Goal: Transaction & Acquisition: Register for event/course

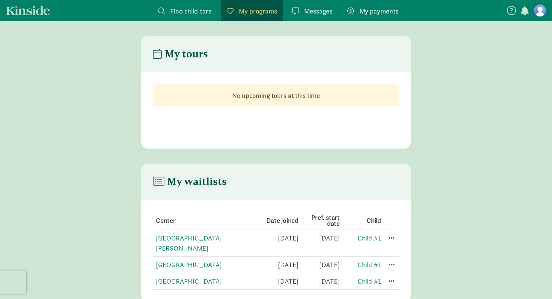
scroll to position [15, 0]
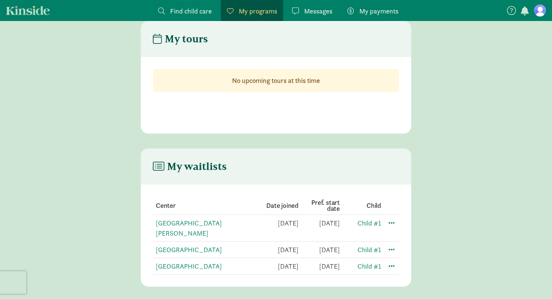
click at [185, 12] on span "Find child care" at bounding box center [191, 11] width 42 height 10
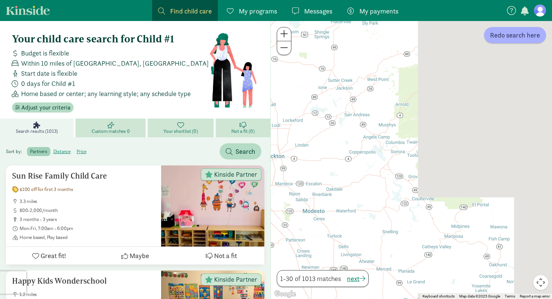
drag, startPoint x: 529, startPoint y: 97, endPoint x: 248, endPoint y: 163, distance: 289.1
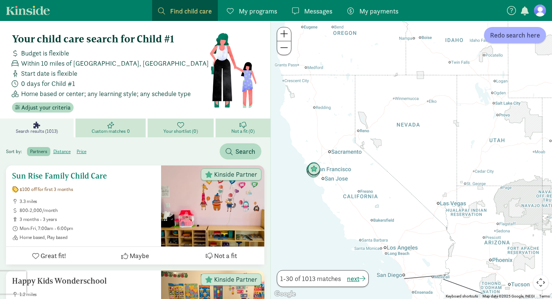
drag, startPoint x: 478, startPoint y: 147, endPoint x: 170, endPoint y: 185, distance: 310.0
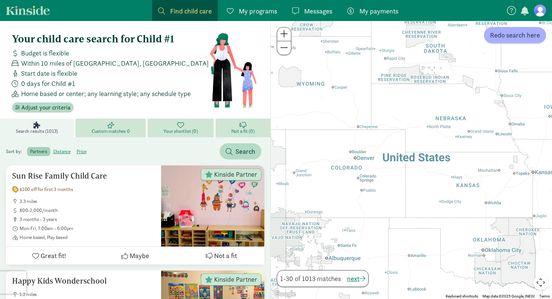
drag, startPoint x: 305, startPoint y: 176, endPoint x: 334, endPoint y: 176, distance: 28.9
click at [334, 176] on div at bounding box center [411, 160] width 281 height 278
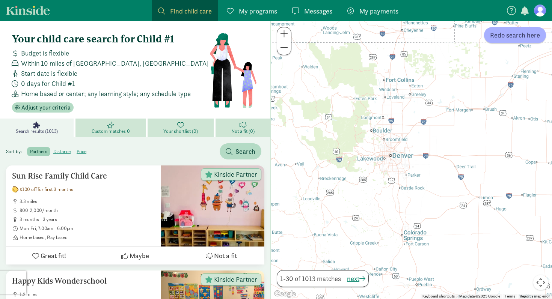
drag, startPoint x: 293, startPoint y: 188, endPoint x: 321, endPoint y: 188, distance: 27.8
click at [321, 188] on div at bounding box center [411, 160] width 281 height 278
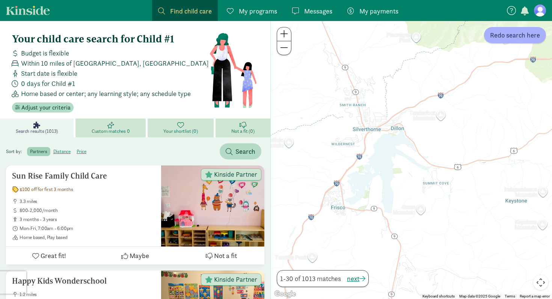
drag, startPoint x: 317, startPoint y: 169, endPoint x: 376, endPoint y: 192, distance: 63.3
click at [376, 192] on div at bounding box center [411, 160] width 281 height 278
click at [520, 38] on span "Redo search here" at bounding box center [515, 35] width 50 height 10
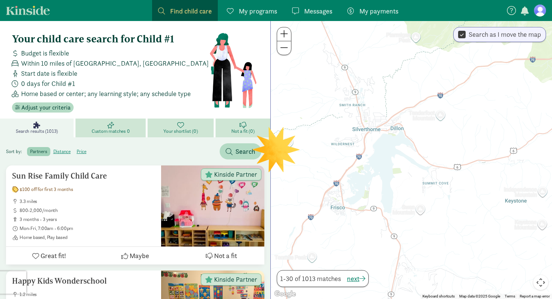
click at [284, 33] on span at bounding box center [284, 33] width 8 height 9
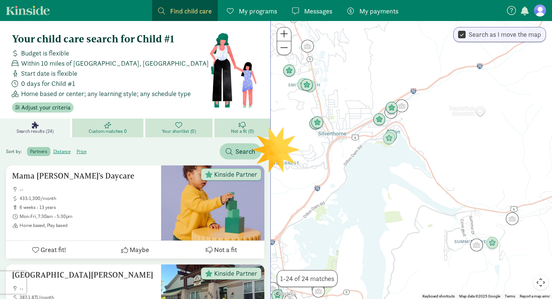
drag, startPoint x: 362, startPoint y: 123, endPoint x: 373, endPoint y: 156, distance: 35.2
click at [373, 156] on div at bounding box center [411, 160] width 281 height 278
click at [490, 244] on img "Click to see details" at bounding box center [492, 242] width 14 height 14
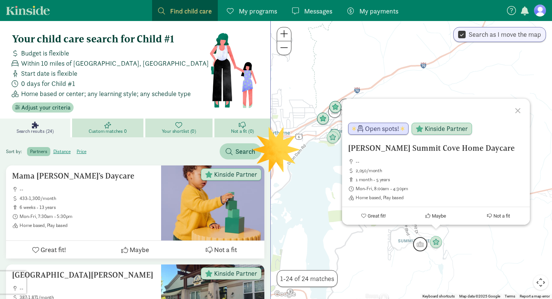
click at [419, 245] on img "Click to see details" at bounding box center [420, 244] width 14 height 14
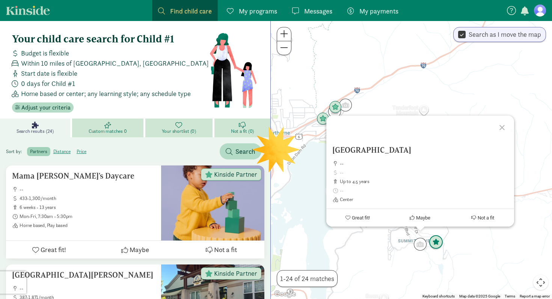
click at [436, 244] on img "Click to see details" at bounding box center [435, 242] width 14 height 14
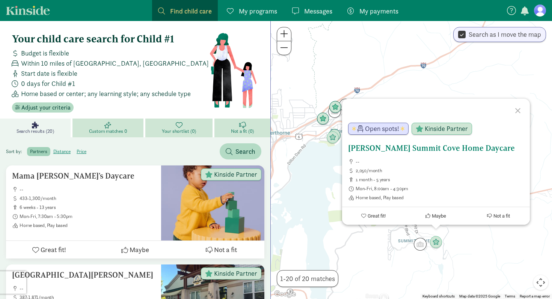
click at [410, 149] on h5 "[PERSON_NAME] Summit Cove Home Daycare" at bounding box center [436, 148] width 176 height 9
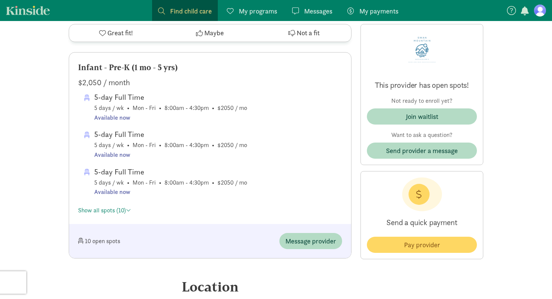
scroll to position [366, 0]
click at [116, 209] on link "Show all spots (10)" at bounding box center [104, 209] width 53 height 8
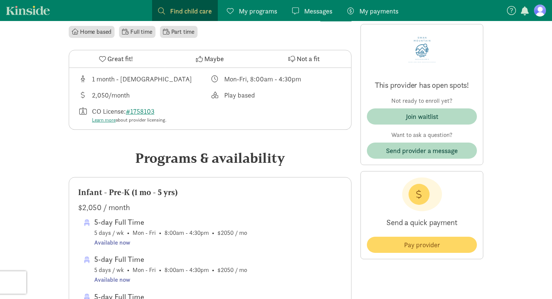
scroll to position [239, 0]
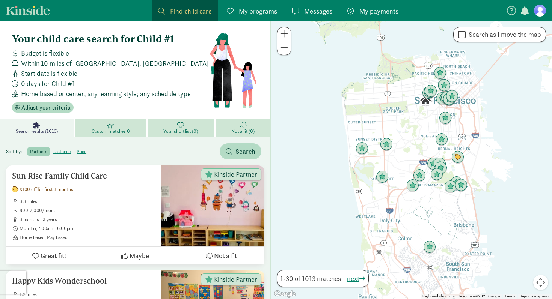
click at [467, 35] on label "Search as I move the map" at bounding box center [502, 34] width 75 height 9
click at [465, 35] on input "Search as I move the map" at bounding box center [462, 35] width 8 height 10
checkbox input "true"
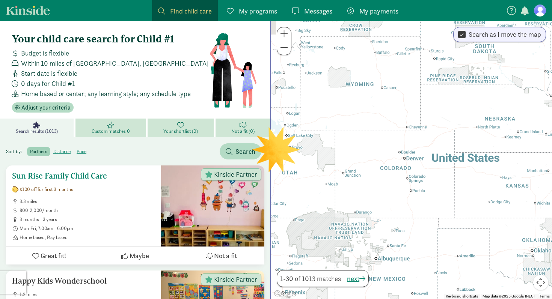
drag, startPoint x: 474, startPoint y: 141, endPoint x: 202, endPoint y: 196, distance: 277.6
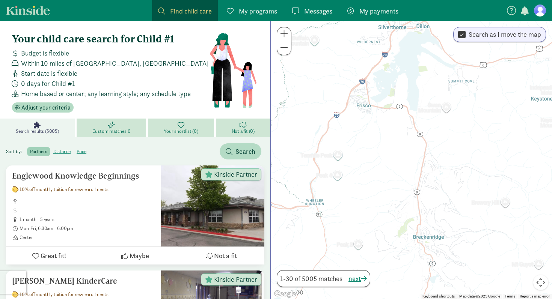
drag, startPoint x: 348, startPoint y: 146, endPoint x: 367, endPoint y: 196, distance: 53.2
click at [367, 196] on div at bounding box center [411, 160] width 281 height 278
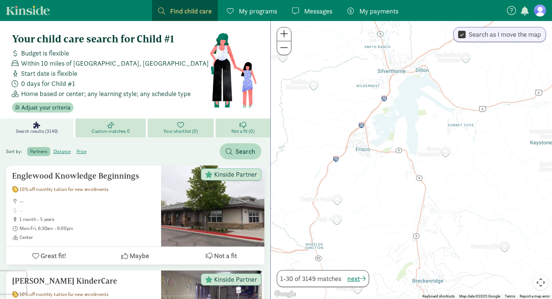
drag, startPoint x: 398, startPoint y: 168, endPoint x: 397, endPoint y: 214, distance: 45.8
click at [397, 214] on div at bounding box center [411, 160] width 281 height 278
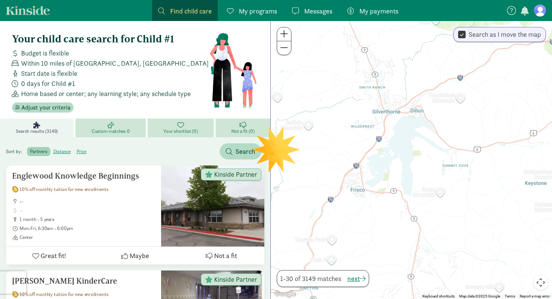
drag, startPoint x: 385, startPoint y: 172, endPoint x: 379, endPoint y: 220, distance: 48.8
click at [379, 220] on div at bounding box center [411, 160] width 281 height 278
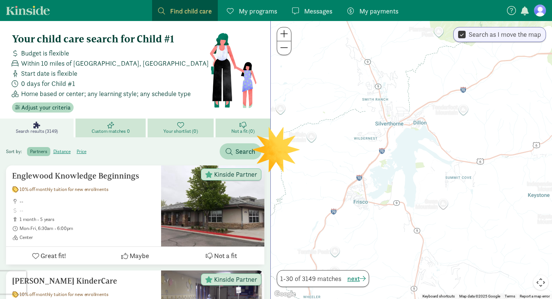
drag, startPoint x: 366, startPoint y: 169, endPoint x: 371, endPoint y: 173, distance: 6.7
click at [371, 173] on div at bounding box center [411, 160] width 281 height 278
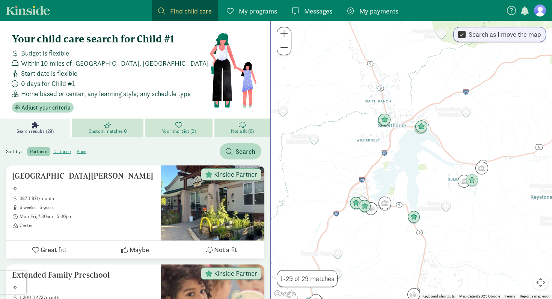
click at [287, 36] on span at bounding box center [284, 33] width 8 height 9
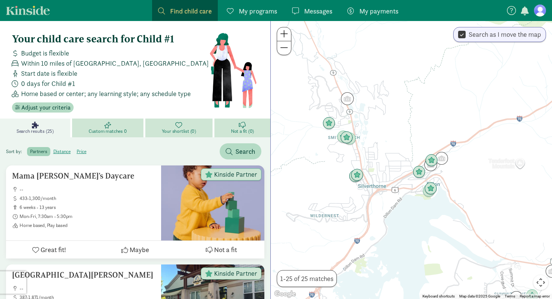
drag, startPoint x: 349, startPoint y: 61, endPoint x: 348, endPoint y: 159, distance: 98.3
click at [348, 159] on div at bounding box center [411, 160] width 281 height 278
click at [286, 35] on span at bounding box center [284, 33] width 8 height 9
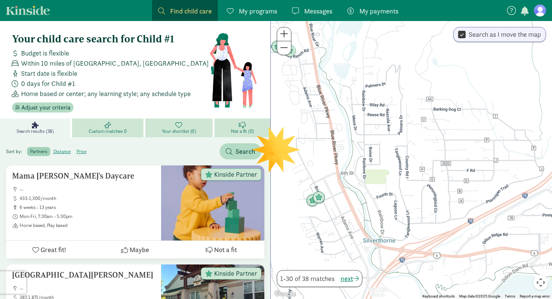
drag, startPoint x: 369, startPoint y: 101, endPoint x: 496, endPoint y: 77, distance: 128.9
click at [498, 79] on div at bounding box center [411, 160] width 281 height 278
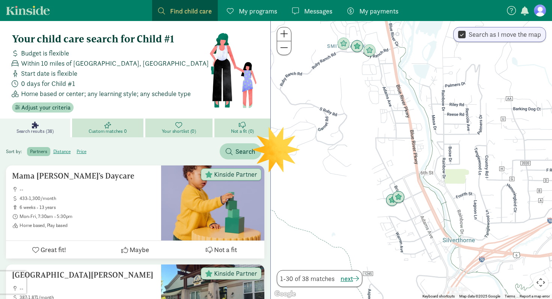
drag, startPoint x: 309, startPoint y: 176, endPoint x: 387, endPoint y: 176, distance: 78.4
click at [388, 176] on div at bounding box center [411, 160] width 281 height 278
click at [284, 53] on button at bounding box center [284, 48] width 14 height 14
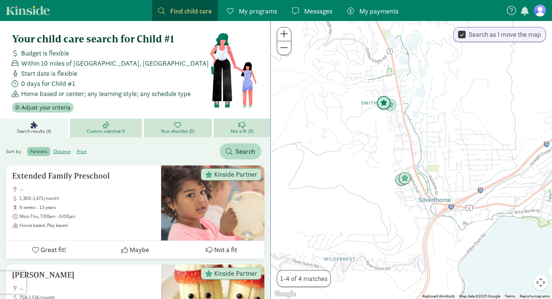
click at [381, 105] on img "Click to see details" at bounding box center [383, 103] width 14 height 14
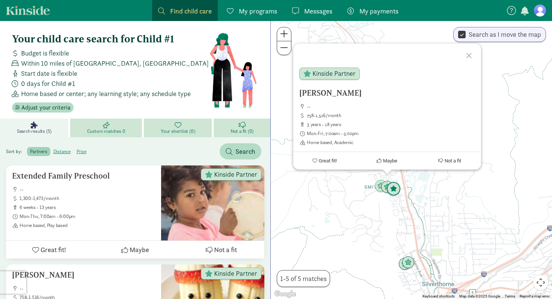
click at [394, 186] on img "Click to see details" at bounding box center [393, 189] width 14 height 14
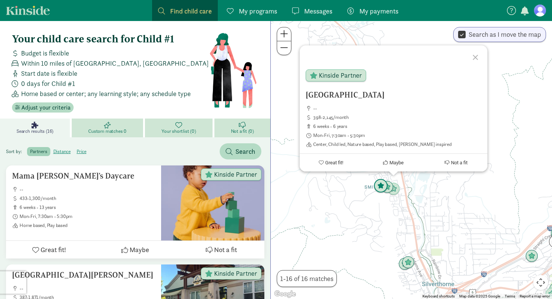
click at [378, 184] on img "Click to see details" at bounding box center [380, 186] width 14 height 14
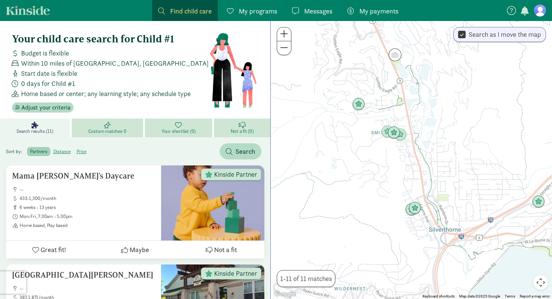
drag, startPoint x: 392, startPoint y: 257, endPoint x: 392, endPoint y: 194, distance: 63.0
click at [392, 194] on div at bounding box center [411, 160] width 281 height 278
click at [415, 206] on img "Click to see details" at bounding box center [414, 208] width 14 height 14
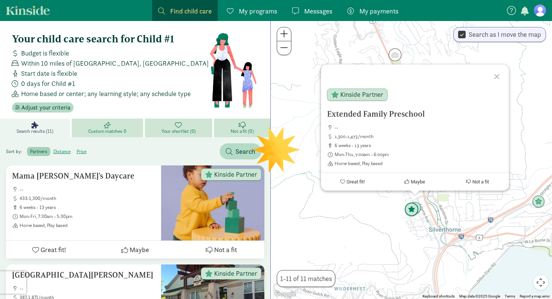
click at [407, 212] on img "Click to see details" at bounding box center [411, 210] width 14 height 14
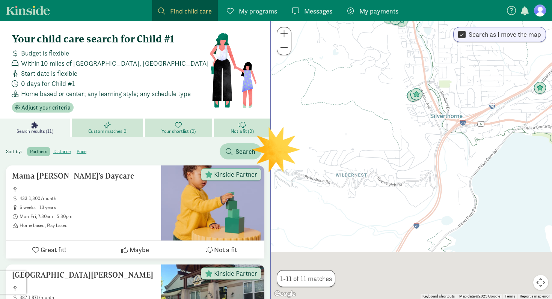
drag, startPoint x: 386, startPoint y: 253, endPoint x: 388, endPoint y: 132, distance: 121.2
click at [388, 132] on div at bounding box center [411, 160] width 281 height 278
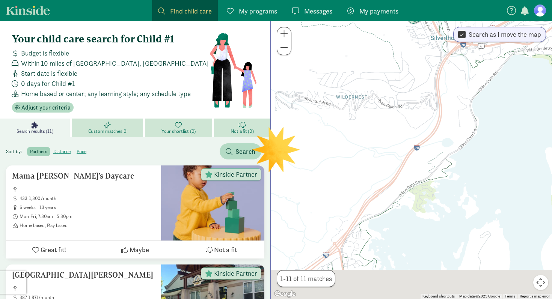
drag, startPoint x: 385, startPoint y: 206, endPoint x: 389, endPoint y: -22, distance: 228.5
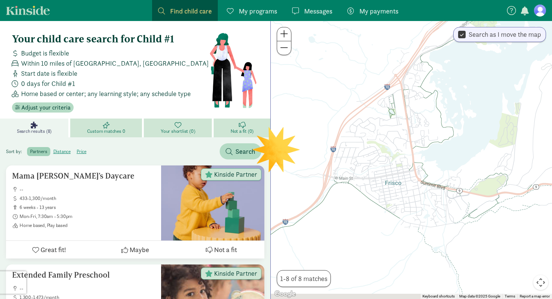
drag, startPoint x: 401, startPoint y: 117, endPoint x: 465, endPoint y: 105, distance: 64.2
click at [465, 105] on div at bounding box center [411, 160] width 281 height 278
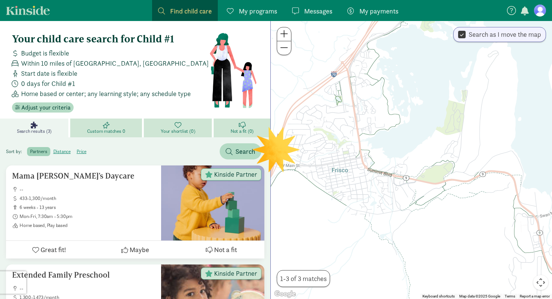
drag, startPoint x: 465, startPoint y: 105, endPoint x: 405, endPoint y: 92, distance: 60.9
click at [405, 92] on div at bounding box center [411, 160] width 281 height 278
click at [287, 50] on span at bounding box center [284, 47] width 8 height 9
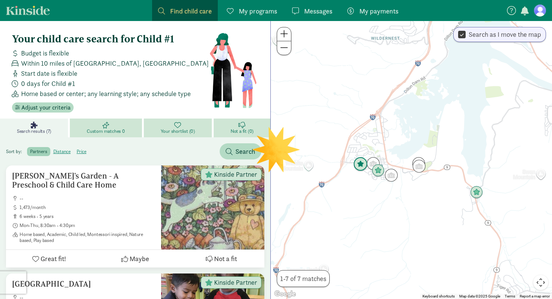
click at [359, 168] on img "Click to see details" at bounding box center [360, 164] width 14 height 14
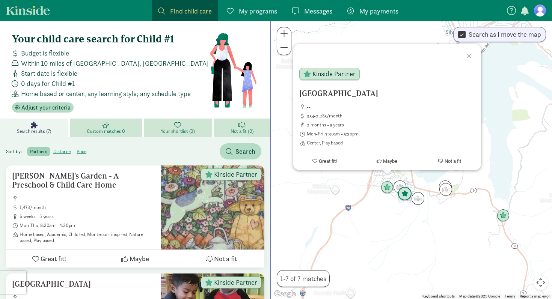
click at [406, 194] on img "Click to see details" at bounding box center [404, 194] width 14 height 14
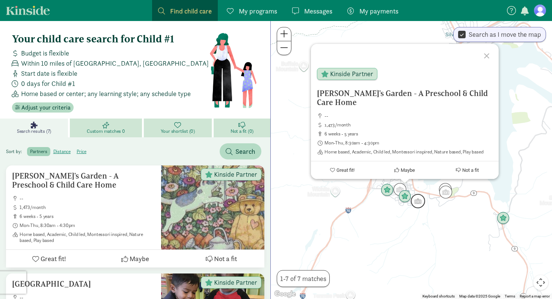
click at [423, 202] on img "Click to see details" at bounding box center [417, 201] width 14 height 14
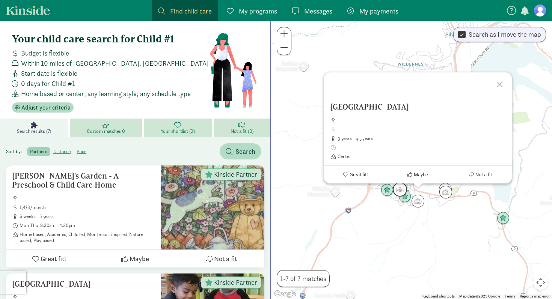
click at [397, 188] on img "Click to see details" at bounding box center [399, 189] width 14 height 14
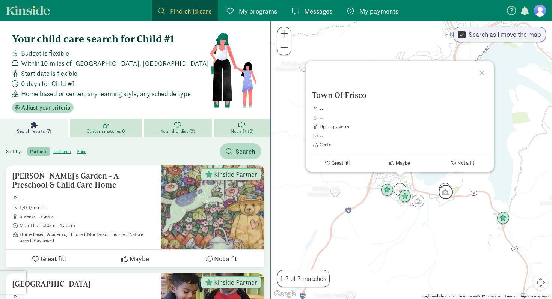
click at [446, 192] on img "Click to see details" at bounding box center [445, 192] width 14 height 14
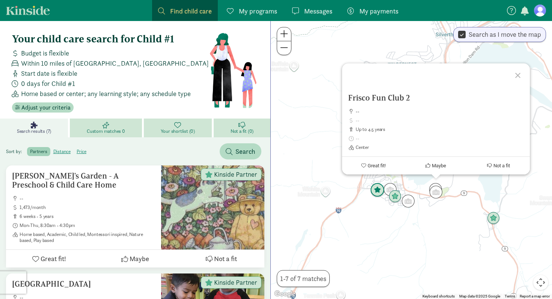
click at [376, 189] on img "Click to see details" at bounding box center [377, 190] width 14 height 14
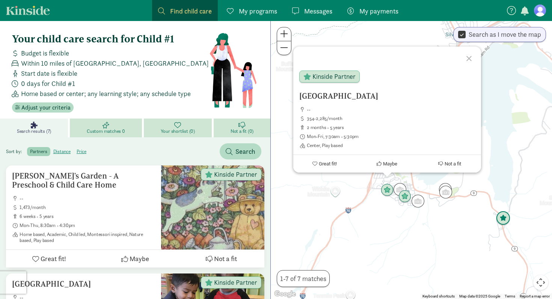
click at [505, 217] on img "Click to see details" at bounding box center [503, 218] width 14 height 14
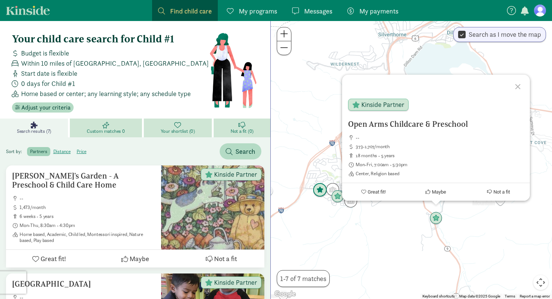
click at [317, 190] on img "Click to see details" at bounding box center [320, 190] width 14 height 14
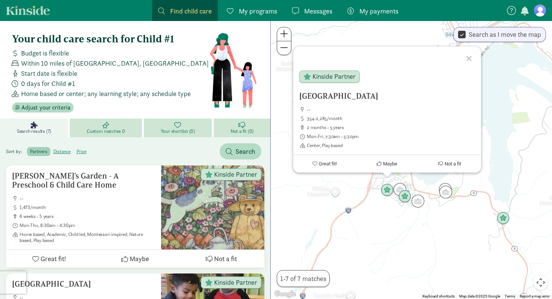
click at [287, 36] on span at bounding box center [284, 33] width 8 height 9
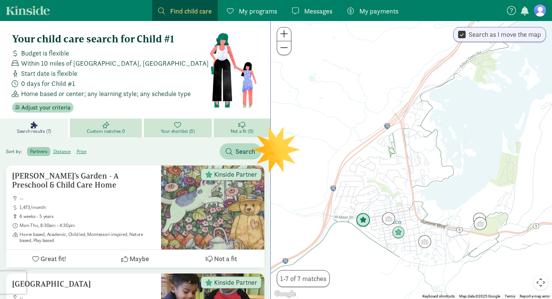
click at [362, 220] on img "Click to see details" at bounding box center [363, 220] width 14 height 14
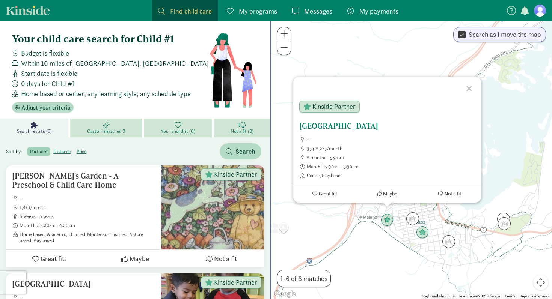
click at [334, 124] on h5 "Summit County Preschool" at bounding box center [387, 126] width 176 height 9
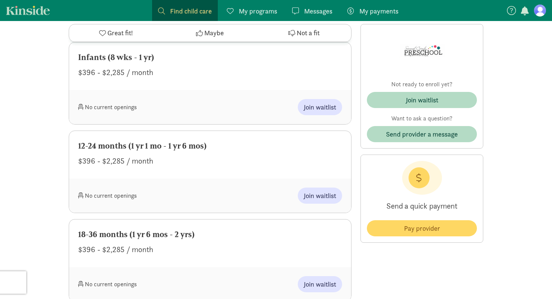
scroll to position [295, 0]
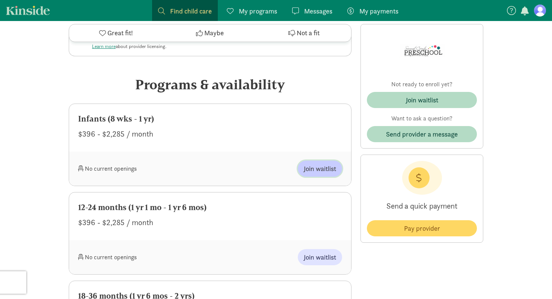
click at [306, 169] on span "Join waitlist" at bounding box center [320, 169] width 32 height 10
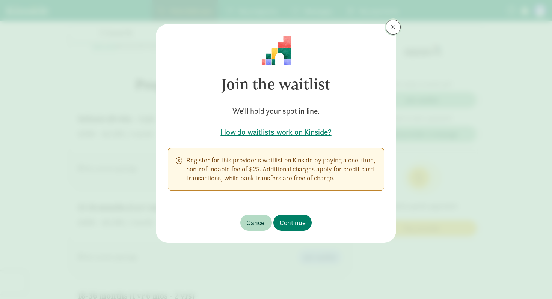
click at [394, 25] on span at bounding box center [393, 27] width 5 height 6
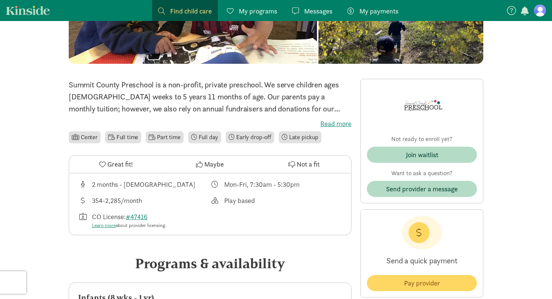
scroll to position [0, 0]
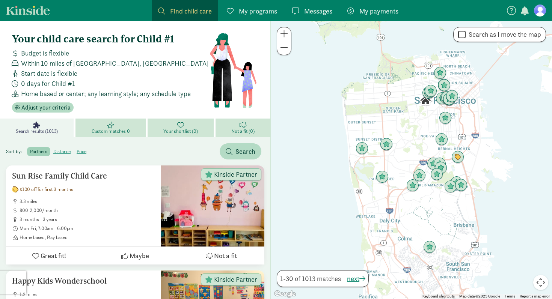
click at [59, 67] on span "Within 10 miles of [GEOGRAPHIC_DATA], [GEOGRAPHIC_DATA]" at bounding box center [115, 63] width 188 height 10
click at [540, 17] on nav "Find child care Find My programs Programs Messages Messages My payments Pay" at bounding box center [276, 10] width 552 height 21
click at [536, 3] on nav "Find child care Find My programs Programs Messages Messages My payments Pay" at bounding box center [276, 10] width 552 height 21
click at [536, 12] on figure at bounding box center [540, 11] width 12 height 12
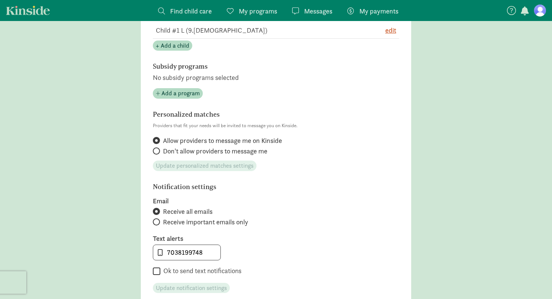
scroll to position [81, 0]
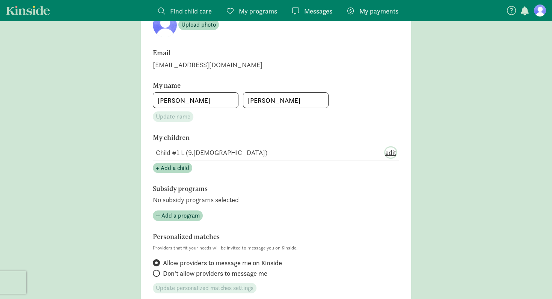
click at [386, 152] on span "edit" at bounding box center [390, 152] width 11 height 10
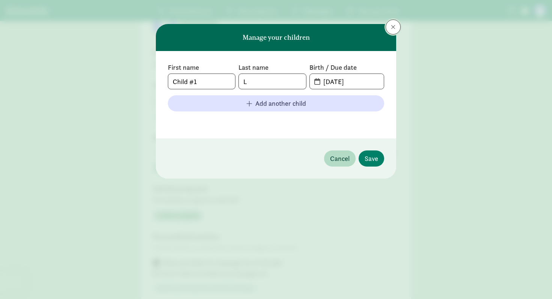
click at [389, 24] on button at bounding box center [392, 27] width 15 height 15
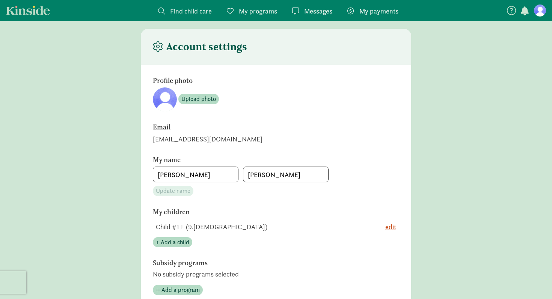
scroll to position [6, 0]
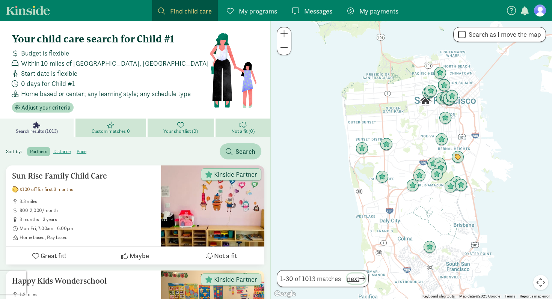
click at [358, 278] on span "next" at bounding box center [356, 279] width 18 height 10
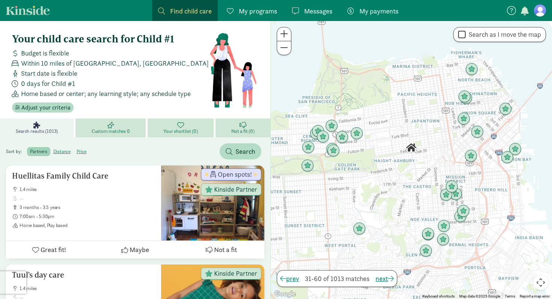
click at [286, 51] on span at bounding box center [284, 47] width 8 height 9
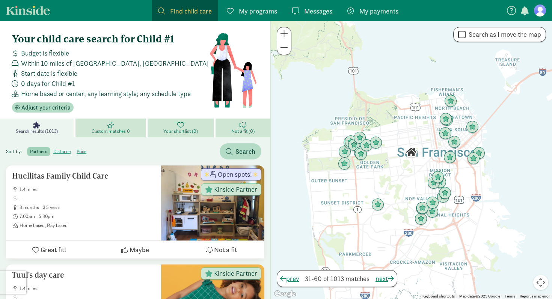
click at [286, 51] on span at bounding box center [284, 47] width 8 height 9
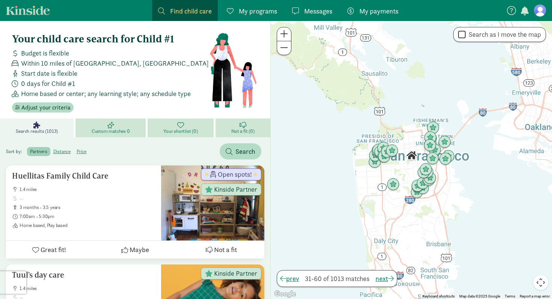
click at [286, 51] on span at bounding box center [284, 47] width 8 height 9
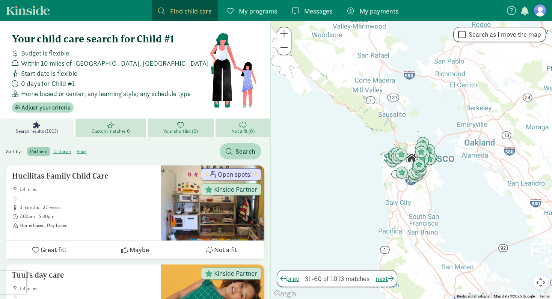
click at [286, 51] on span at bounding box center [284, 47] width 8 height 9
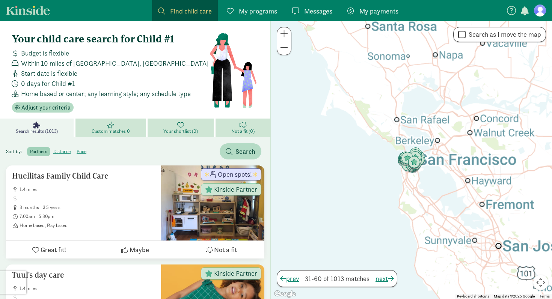
click at [286, 51] on span at bounding box center [284, 47] width 8 height 9
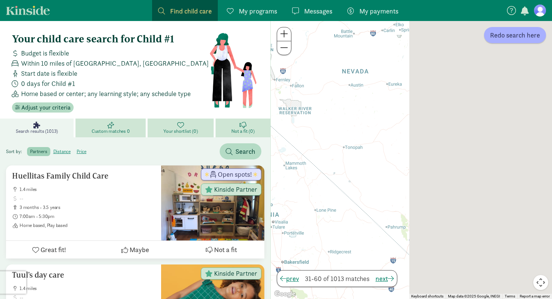
drag, startPoint x: 433, startPoint y: 96, endPoint x: 171, endPoint y: 96, distance: 261.9
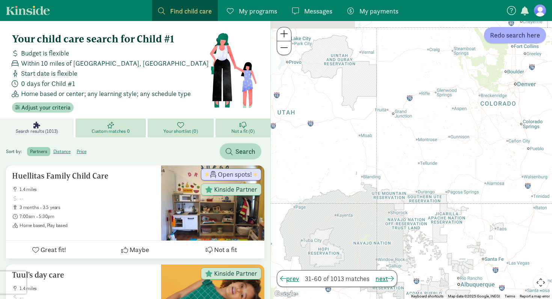
drag, startPoint x: 361, startPoint y: 141, endPoint x: 151, endPoint y: 152, distance: 210.0
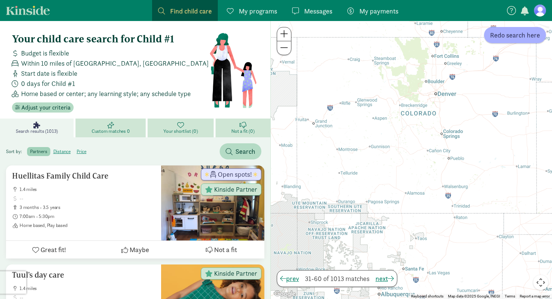
drag, startPoint x: 376, startPoint y: 138, endPoint x: 290, endPoint y: 146, distance: 86.4
click at [290, 146] on div at bounding box center [411, 160] width 281 height 278
click at [282, 35] on span at bounding box center [284, 33] width 8 height 9
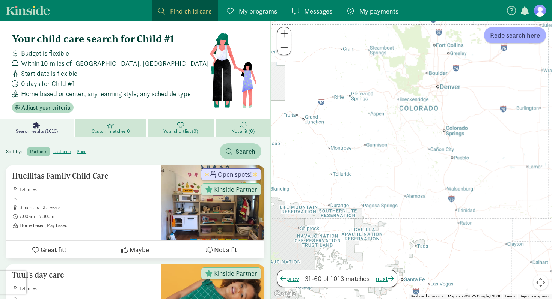
click at [282, 35] on span at bounding box center [284, 33] width 8 height 9
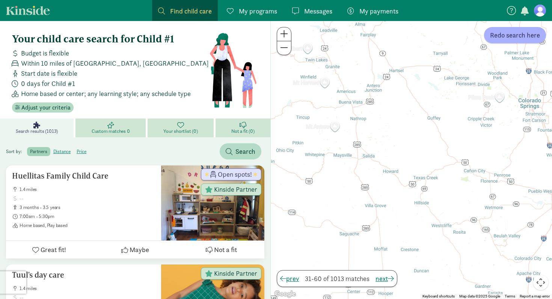
drag, startPoint x: 364, startPoint y: 72, endPoint x: 377, endPoint y: 204, distance: 132.4
click at [377, 204] on div at bounding box center [411, 160] width 281 height 278
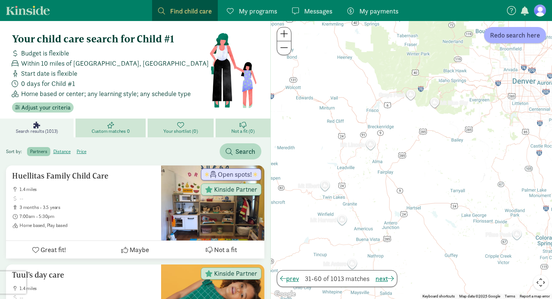
drag, startPoint x: 419, startPoint y: 163, endPoint x: 420, endPoint y: 204, distance: 40.5
click at [420, 204] on div at bounding box center [411, 160] width 281 height 278
click at [501, 39] on span "Redo search here" at bounding box center [515, 35] width 50 height 10
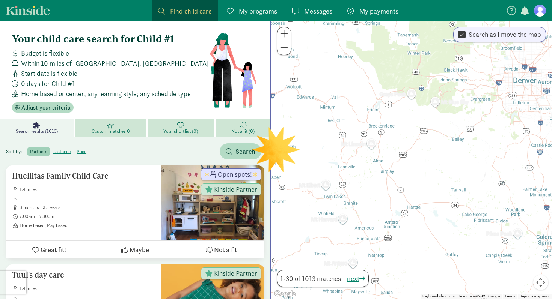
click at [283, 35] on span at bounding box center [284, 33] width 8 height 9
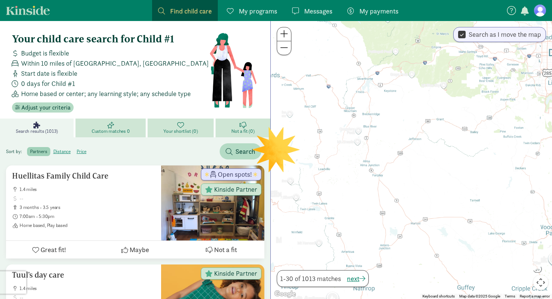
click at [283, 35] on span at bounding box center [284, 33] width 8 height 9
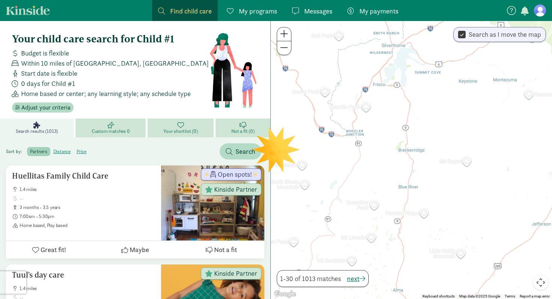
drag, startPoint x: 347, startPoint y: 58, endPoint x: 471, endPoint y: 188, distance: 178.9
click at [471, 188] on div at bounding box center [411, 160] width 281 height 278
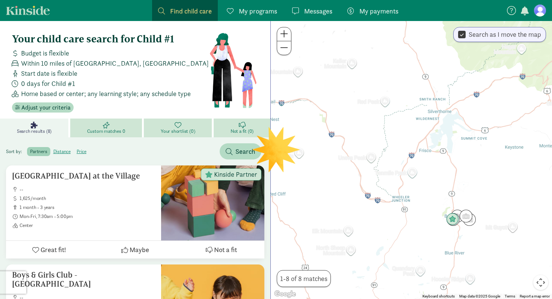
drag, startPoint x: 461, startPoint y: 177, endPoint x: 510, endPoint y: 246, distance: 84.5
click at [510, 246] on div at bounding box center [411, 160] width 281 height 278
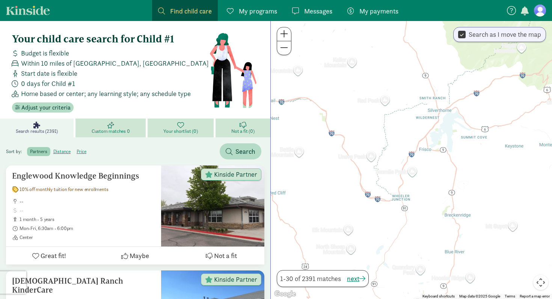
click at [289, 36] on button at bounding box center [284, 34] width 14 height 14
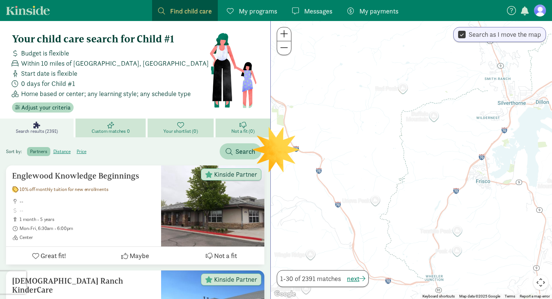
drag, startPoint x: 480, startPoint y: 80, endPoint x: 525, endPoint y: 127, distance: 65.5
click at [525, 127] on div at bounding box center [411, 160] width 281 height 278
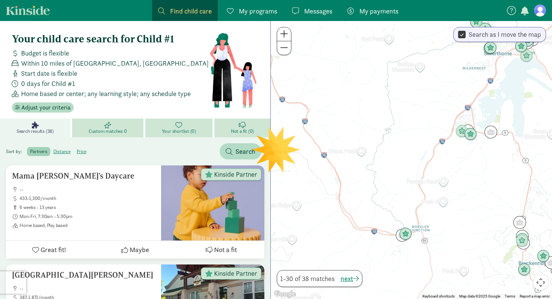
drag, startPoint x: 469, startPoint y: 214, endPoint x: 451, endPoint y: 158, distance: 58.5
click at [451, 158] on div at bounding box center [411, 160] width 281 height 278
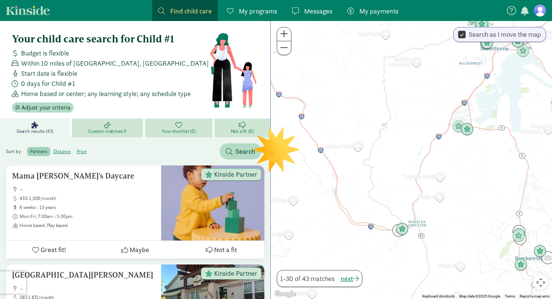
click at [285, 35] on span at bounding box center [284, 33] width 8 height 9
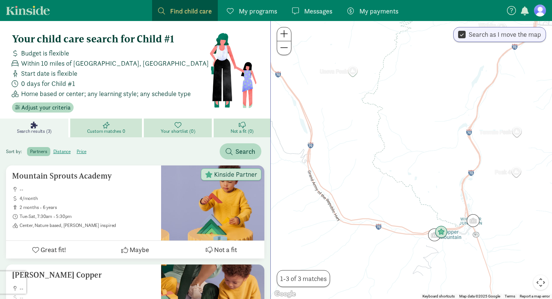
drag, startPoint x: 502, startPoint y: 159, endPoint x: 551, endPoint y: 92, distance: 83.8
click at [551, 92] on div at bounding box center [411, 160] width 281 height 278
click at [442, 235] on img "Click to see details" at bounding box center [441, 232] width 14 height 14
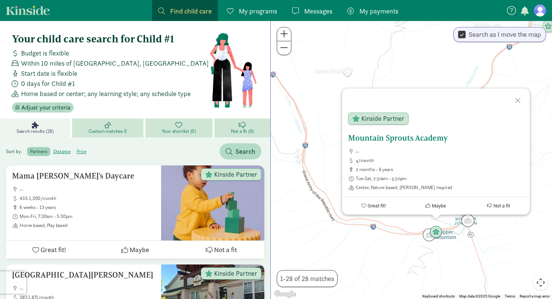
click at [406, 137] on h5 "Mountain Sprouts Academy" at bounding box center [436, 138] width 176 height 9
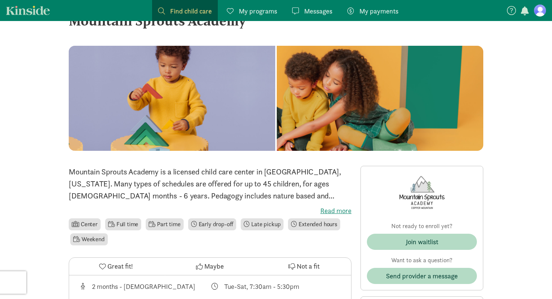
scroll to position [30, 0]
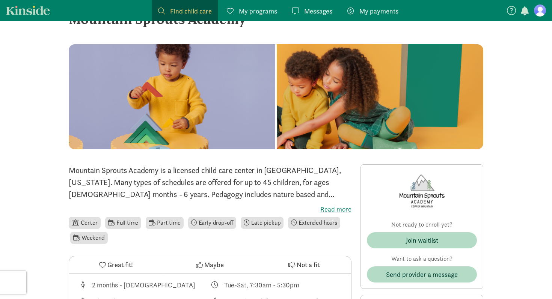
click at [338, 209] on label "Read more" at bounding box center [210, 209] width 283 height 9
click at [0, 0] on input "Read more" at bounding box center [0, 0] width 0 height 0
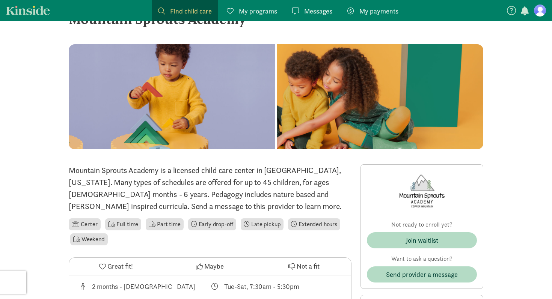
click at [236, 192] on p "Mountain Sprouts Academy is a licensed child care center in Copper Mountain, Co…" at bounding box center [210, 188] width 283 height 48
click at [264, 194] on p "Mountain Sprouts Academy is a licensed child care center in Copper Mountain, Co…" at bounding box center [210, 188] width 283 height 48
copy p "Reggio Emilia"
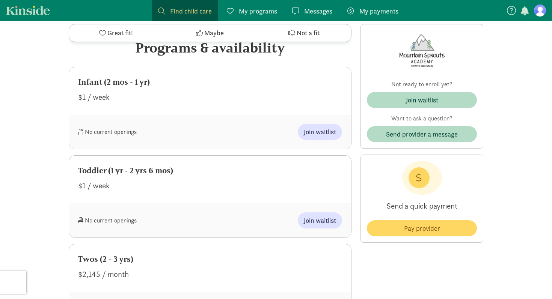
scroll to position [359, 0]
click at [304, 215] on span "Join waitlist" at bounding box center [320, 220] width 32 height 10
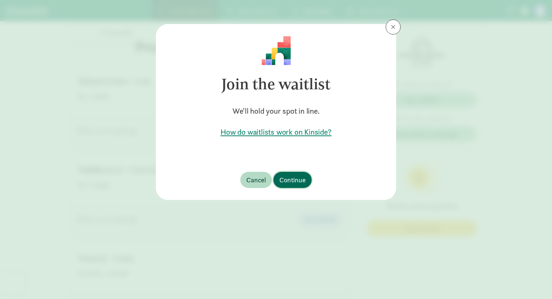
click at [286, 178] on span "Continue" at bounding box center [292, 180] width 26 height 10
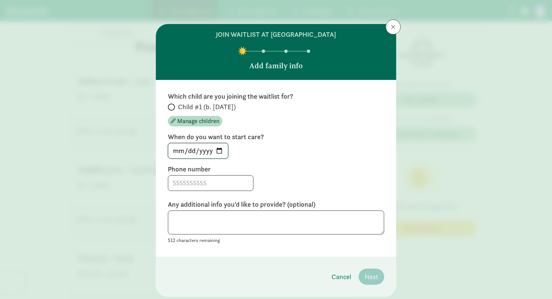
click at [218, 149] on input "2025-08-24" at bounding box center [198, 150] width 60 height 15
type input "2025-09-29"
click at [225, 188] on input at bounding box center [210, 183] width 85 height 15
type input "7038199748"
click at [172, 107] on input "Child #1 (b. November 2024)" at bounding box center [170, 107] width 5 height 5
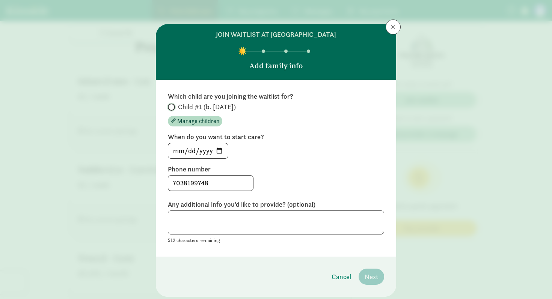
radio input "true"
click at [372, 273] on span "Next" at bounding box center [371, 277] width 14 height 10
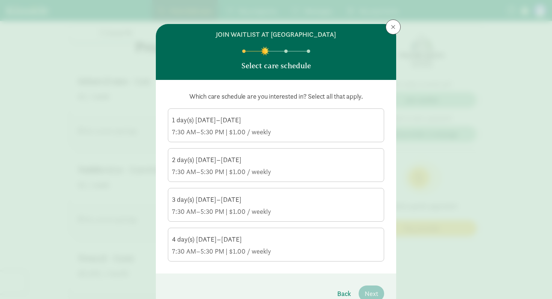
click at [299, 209] on div "7:30 AM–5:30 PM | $1.00 / weekly" at bounding box center [276, 211] width 208 height 9
click at [0, 0] on input "3 day(s) Tuesday–Saturday 7:30 AM–5:30 PM | $1.00 / weekly" at bounding box center [0, 0] width 0 height 0
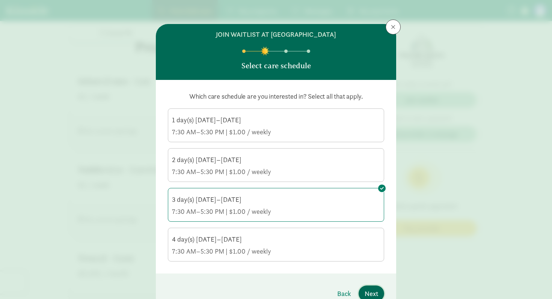
click at [377, 295] on span "Next" at bounding box center [371, 294] width 14 height 10
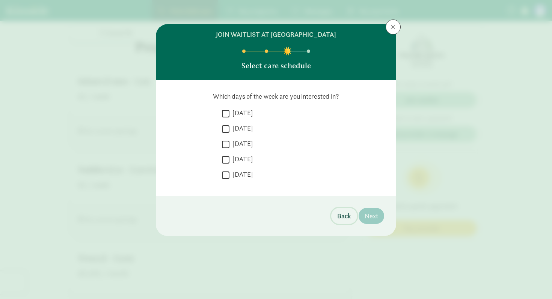
click at [343, 214] on span "Back" at bounding box center [344, 216] width 14 height 10
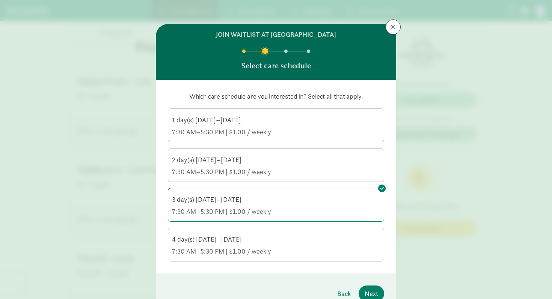
click at [343, 251] on div "7:30 AM–5:30 PM | $1.00 / weekly" at bounding box center [276, 251] width 208 height 9
click at [0, 0] on input "4 day(s) Tuesday–Saturday 7:30 AM–5:30 PM | $1.00 / weekly" at bounding box center [0, 0] width 0 height 0
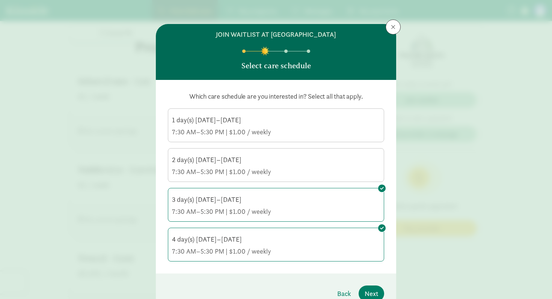
click at [376, 203] on div "3 day(s) Tuesday–Saturday" at bounding box center [276, 199] width 208 height 9
click at [0, 0] on input "3 day(s) Tuesday–Saturday 7:30 AM–5:30 PM | $1.00 / weekly" at bounding box center [0, 0] width 0 height 0
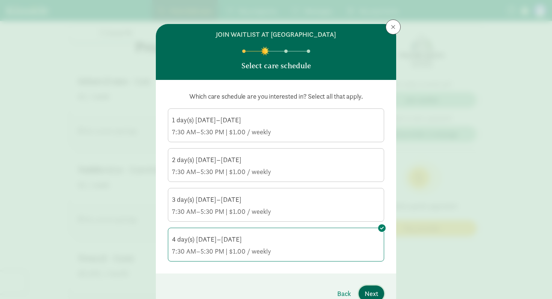
click at [375, 293] on span "Next" at bounding box center [371, 294] width 14 height 10
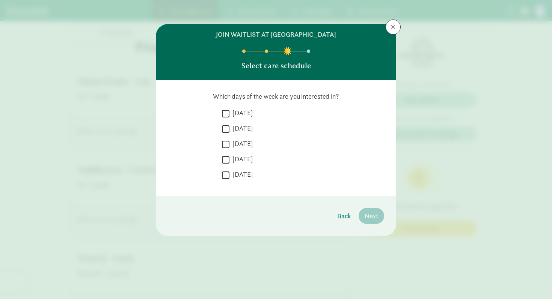
click at [232, 126] on label "Tuesday" at bounding box center [241, 128] width 24 height 9
click at [229, 126] on input "Tuesday" at bounding box center [226, 129] width 8 height 10
checkbox input "true"
click at [235, 143] on label "Wednesday" at bounding box center [241, 143] width 24 height 9
click at [229, 143] on input "Wednesday" at bounding box center [226, 144] width 8 height 10
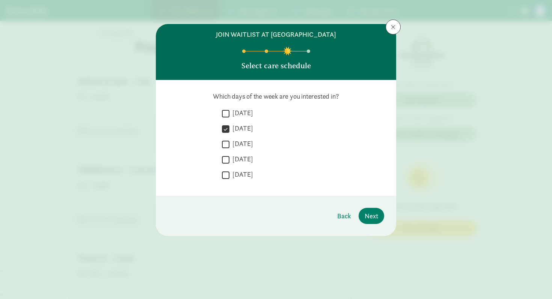
checkbox input "true"
click at [237, 157] on label "Thursday" at bounding box center [241, 159] width 24 height 9
click at [229, 157] on input "Thursday" at bounding box center [226, 160] width 8 height 10
checkbox input "true"
click at [243, 179] on div " Friday" at bounding box center [303, 177] width 162 height 14
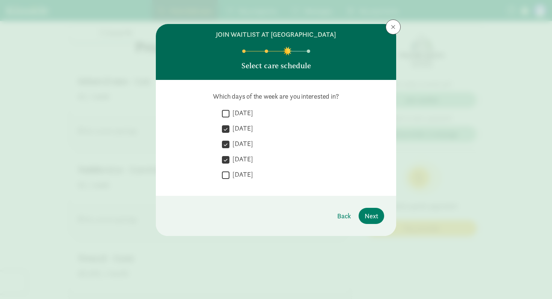
click at [244, 174] on label "Friday" at bounding box center [241, 174] width 24 height 9
click at [229, 174] on input "Friday" at bounding box center [226, 175] width 8 height 10
checkbox input "true"
click at [373, 214] on span "Next" at bounding box center [371, 216] width 14 height 10
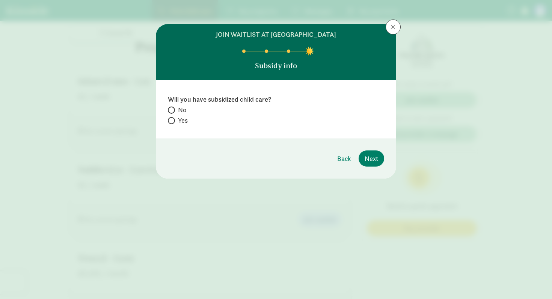
click at [173, 112] on span at bounding box center [171, 110] width 7 height 7
click at [173, 112] on input "No" at bounding box center [170, 110] width 5 height 5
radio input "true"
click at [380, 160] on button "Next" at bounding box center [371, 158] width 26 height 16
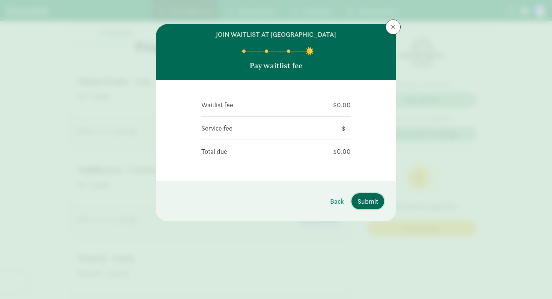
click at [369, 202] on span "Submit" at bounding box center [367, 201] width 21 height 10
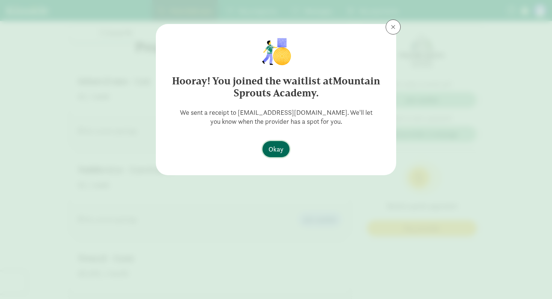
click at [274, 148] on span "Okay" at bounding box center [275, 149] width 15 height 10
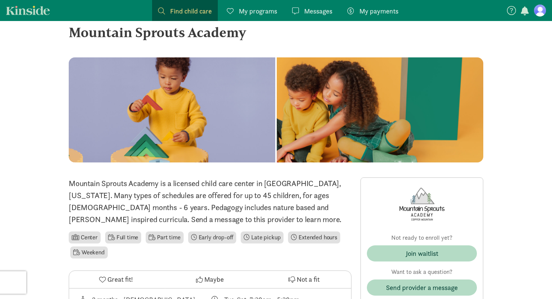
scroll to position [0, 0]
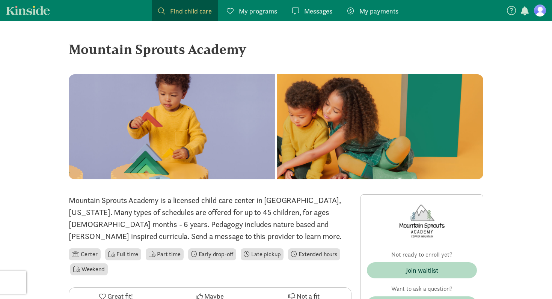
click at [253, 11] on span "My programs" at bounding box center [258, 11] width 38 height 10
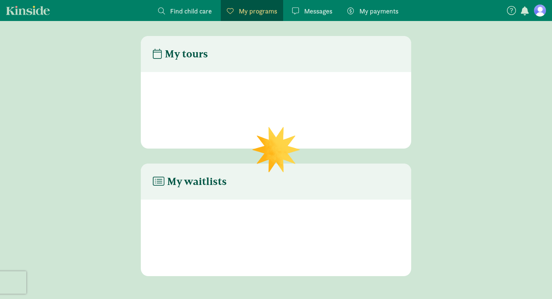
click at [253, 11] on span "My programs" at bounding box center [258, 11] width 38 height 10
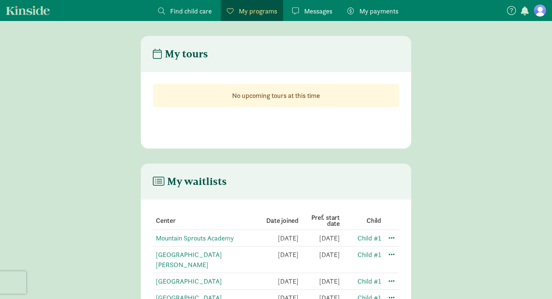
click at [197, 13] on span "Find child care" at bounding box center [191, 11] width 42 height 10
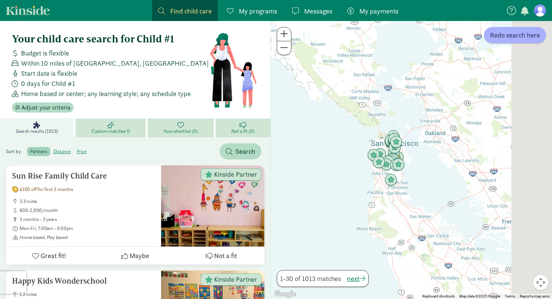
drag, startPoint x: 544, startPoint y: 129, endPoint x: 385, endPoint y: 166, distance: 163.8
click at [385, 166] on div at bounding box center [411, 160] width 281 height 278
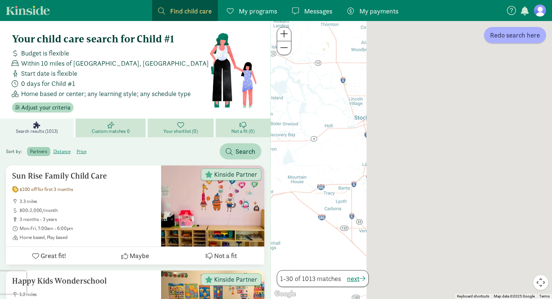
drag, startPoint x: 488, startPoint y: 143, endPoint x: 219, endPoint y: 155, distance: 268.9
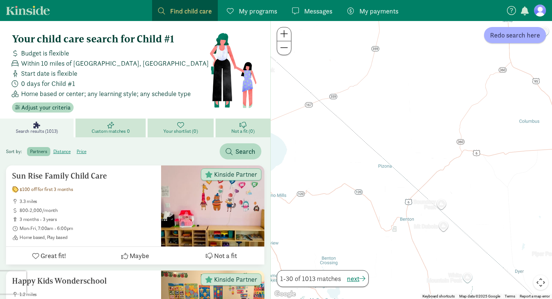
drag, startPoint x: 453, startPoint y: 95, endPoint x: 434, endPoint y: 108, distance: 23.0
click at [434, 108] on div at bounding box center [411, 160] width 281 height 278
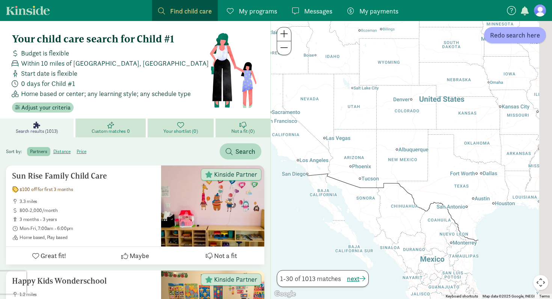
drag, startPoint x: 522, startPoint y: 125, endPoint x: 383, endPoint y: 135, distance: 138.8
click at [383, 135] on div at bounding box center [411, 160] width 281 height 278
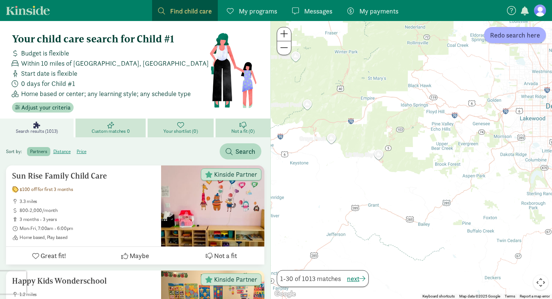
drag, startPoint x: 337, startPoint y: 97, endPoint x: 551, endPoint y: 58, distance: 218.1
click at [551, 58] on div at bounding box center [411, 160] width 281 height 278
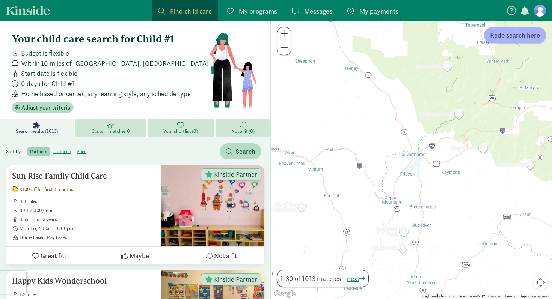
drag, startPoint x: 489, startPoint y: 81, endPoint x: 436, endPoint y: 128, distance: 70.2
click at [436, 128] on div at bounding box center [411, 160] width 281 height 278
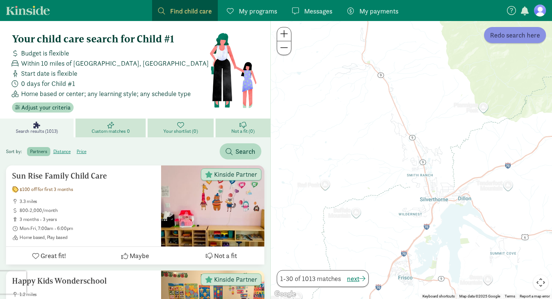
click at [505, 35] on span "Redo search here" at bounding box center [515, 35] width 50 height 10
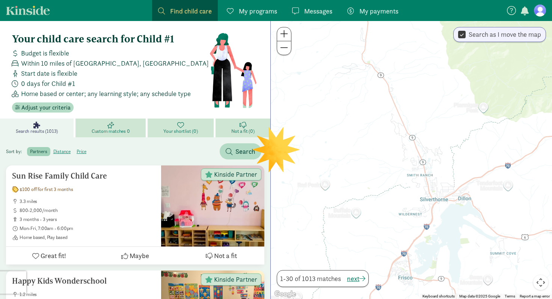
drag, startPoint x: 464, startPoint y: 39, endPoint x: 470, endPoint y: 92, distance: 53.6
click at [470, 91] on div "← Move left → Move right ↑ Move up ↓ Move down + Zoom in - Zoom out Home Jump l…" at bounding box center [410, 160] width 281 height 278
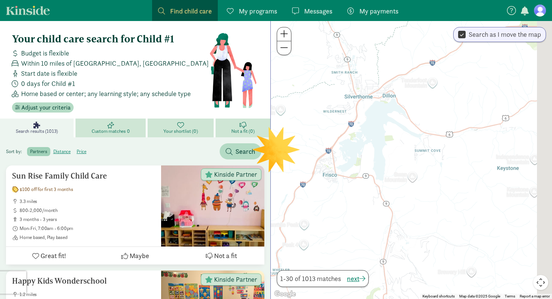
drag, startPoint x: 487, startPoint y: 175, endPoint x: 406, endPoint y: 66, distance: 136.3
click at [406, 66] on div at bounding box center [411, 160] width 281 height 278
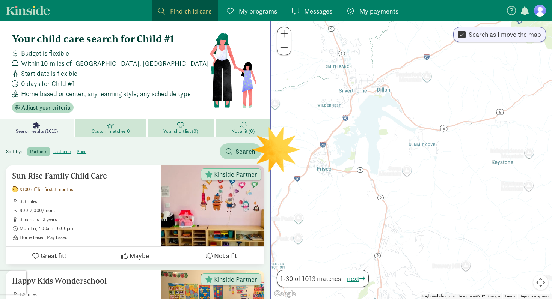
click at [284, 38] on span at bounding box center [284, 33] width 8 height 9
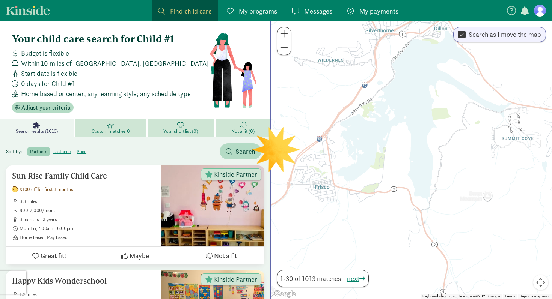
drag, startPoint x: 374, startPoint y: 100, endPoint x: 463, endPoint y: 109, distance: 89.4
click at [463, 109] on div at bounding box center [411, 160] width 281 height 278
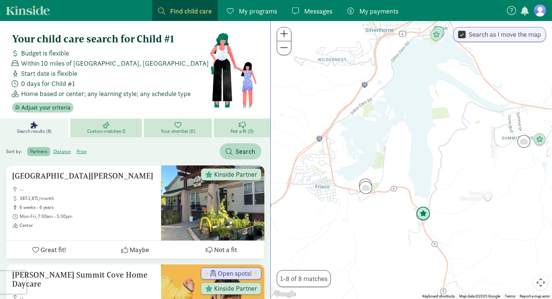
click at [425, 213] on img "Click to see details" at bounding box center [423, 214] width 14 height 14
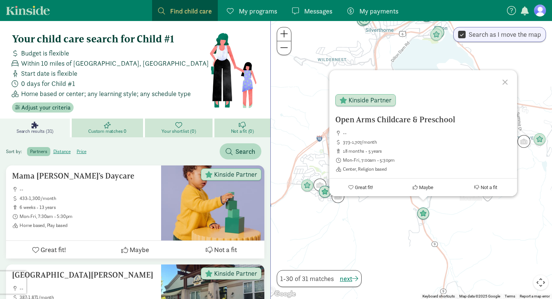
click at [380, 244] on div "Open Arms Childcare & Preschool -- 373-1,707/month 18 months - 5 years Mon-Fri,…" at bounding box center [411, 160] width 281 height 278
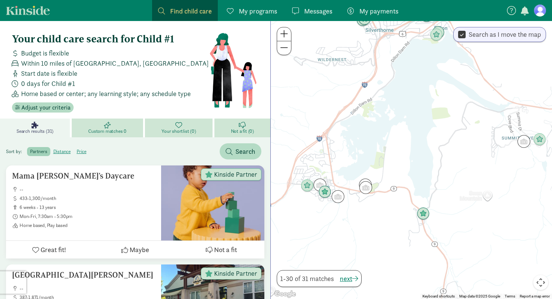
click at [285, 37] on span at bounding box center [284, 33] width 8 height 9
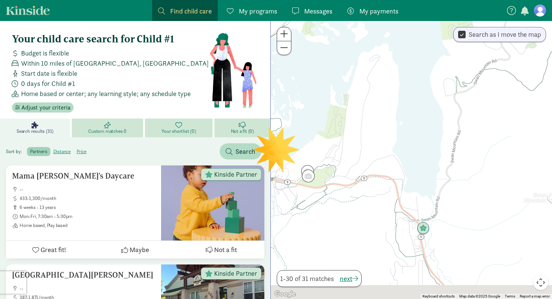
drag, startPoint x: 391, startPoint y: 182, endPoint x: 367, endPoint y: 95, distance: 89.7
click at [367, 95] on div at bounding box center [411, 160] width 281 height 278
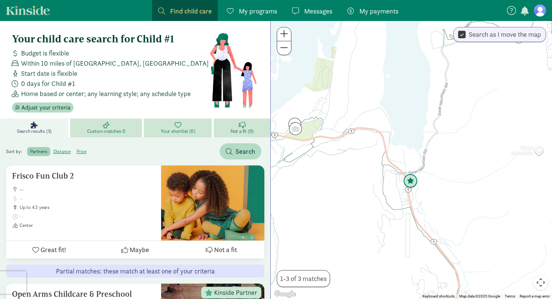
click at [412, 182] on img "Click to see details" at bounding box center [410, 181] width 14 height 14
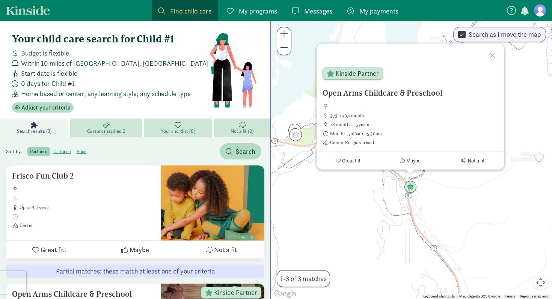
click at [285, 39] on button at bounding box center [284, 34] width 14 height 14
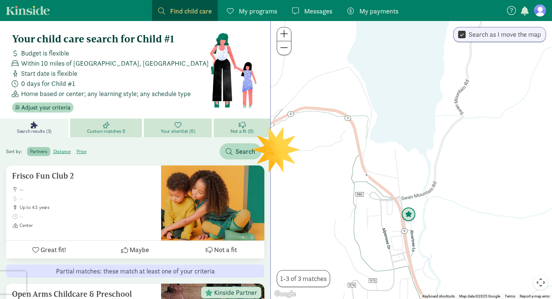
click at [410, 219] on img "Click to see details" at bounding box center [408, 214] width 14 height 14
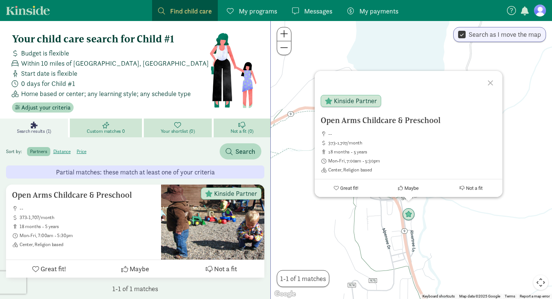
click at [285, 50] on span at bounding box center [284, 47] width 8 height 9
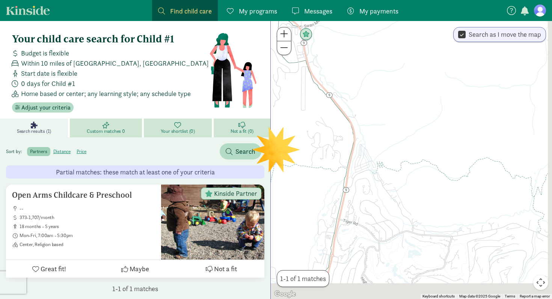
drag, startPoint x: 414, startPoint y: 230, endPoint x: 310, endPoint y: 77, distance: 185.6
click at [310, 77] on div at bounding box center [411, 160] width 281 height 278
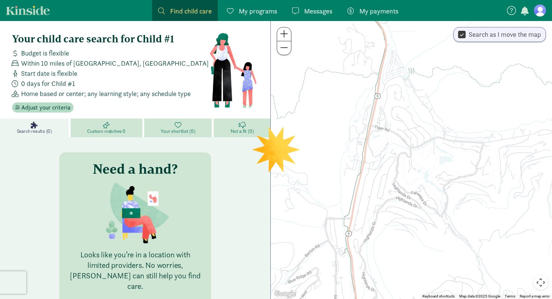
drag, startPoint x: 375, startPoint y: 177, endPoint x: 419, endPoint y: 111, distance: 79.3
click at [419, 111] on div at bounding box center [411, 160] width 281 height 278
click at [282, 46] on span at bounding box center [284, 47] width 8 height 9
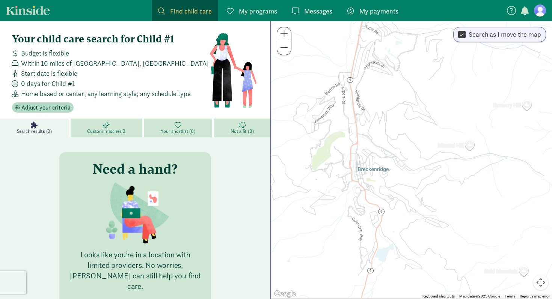
drag, startPoint x: 389, startPoint y: 175, endPoint x: 358, endPoint y: 54, distance: 124.7
click at [358, 54] on div at bounding box center [411, 160] width 281 height 278
click at [284, 35] on span at bounding box center [284, 33] width 8 height 9
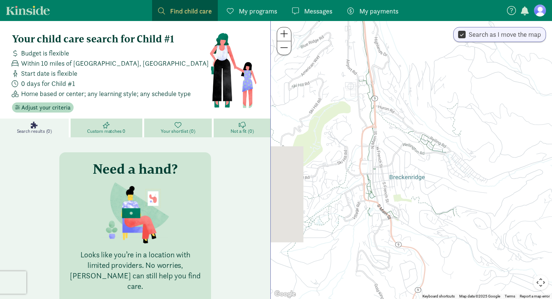
drag, startPoint x: 329, startPoint y: 98, endPoint x: 404, endPoint y: 97, distance: 74.7
click at [404, 97] on div at bounding box center [411, 160] width 281 height 278
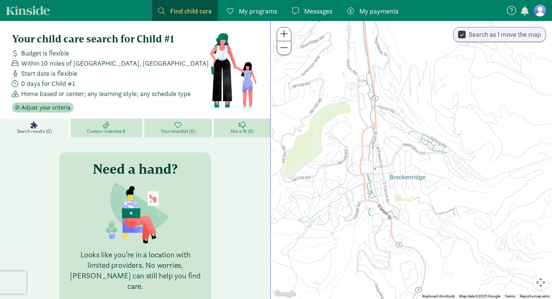
click at [288, 53] on button at bounding box center [284, 48] width 14 height 14
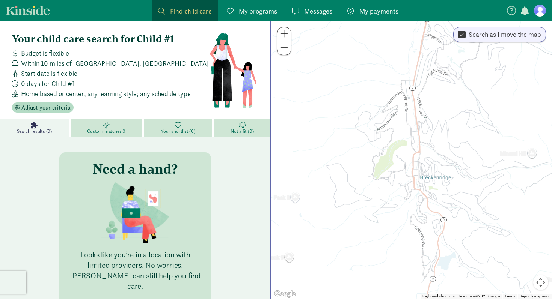
drag, startPoint x: 348, startPoint y: 109, endPoint x: 388, endPoint y: 122, distance: 41.9
click at [388, 122] on div at bounding box center [411, 160] width 281 height 278
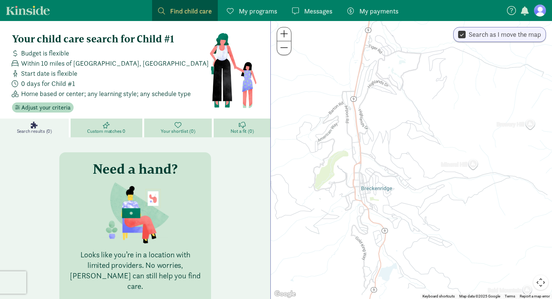
drag, startPoint x: 388, startPoint y: 122, endPoint x: 314, endPoint y: 129, distance: 73.9
click at [314, 129] on div at bounding box center [411, 160] width 281 height 278
click at [284, 56] on div at bounding box center [411, 160] width 281 height 278
click at [284, 49] on span at bounding box center [284, 47] width 8 height 9
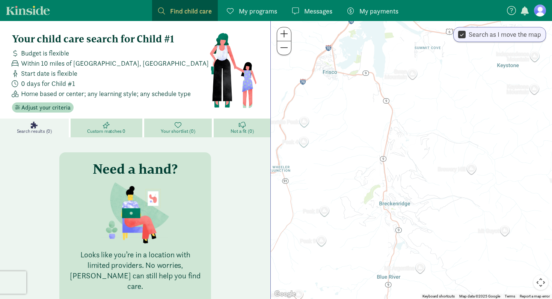
drag, startPoint x: 393, startPoint y: 114, endPoint x: 394, endPoint y: 144, distance: 30.0
click at [394, 144] on div at bounding box center [411, 160] width 281 height 278
click at [464, 32] on input "Search as I move the map" at bounding box center [462, 35] width 8 height 10
click at [520, 41] on button "Redo search here" at bounding box center [515, 35] width 62 height 16
click at [284, 45] on span at bounding box center [284, 47] width 8 height 9
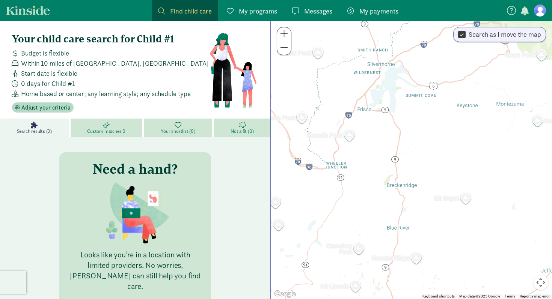
click at [284, 45] on span at bounding box center [284, 47] width 8 height 9
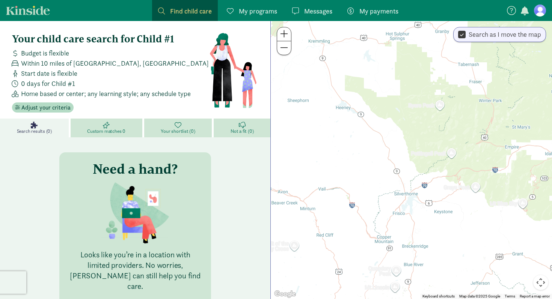
drag, startPoint x: 359, startPoint y: 84, endPoint x: 368, endPoint y: 157, distance: 73.3
click at [368, 158] on div at bounding box center [411, 160] width 281 height 278
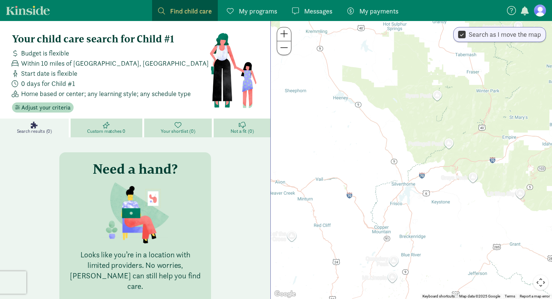
drag, startPoint x: 368, startPoint y: 157, endPoint x: 364, endPoint y: 146, distance: 11.4
click at [364, 146] on div at bounding box center [411, 160] width 281 height 278
click at [463, 35] on input "Search as I move the map" at bounding box center [462, 35] width 8 height 10
click at [531, 38] on span "Redo search here" at bounding box center [515, 35] width 50 height 10
click at [60, 106] on span "Adjust your criteria" at bounding box center [45, 107] width 49 height 9
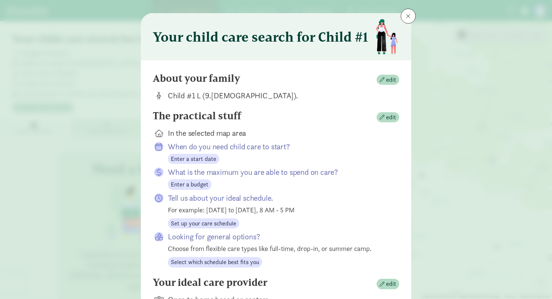
scroll to position [11, 0]
click at [210, 159] on span "Enter a start date" at bounding box center [193, 158] width 45 height 9
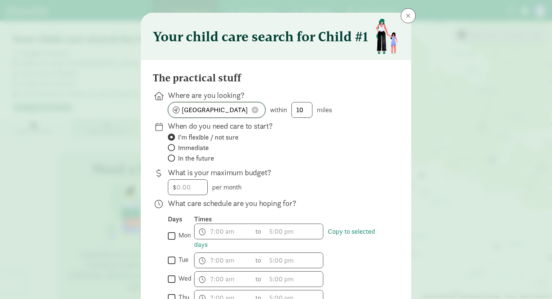
click at [237, 108] on input "San Francisco, CA" at bounding box center [216, 109] width 97 height 15
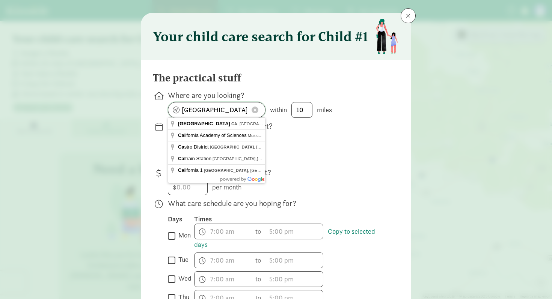
click at [237, 108] on input "San Francisco, CA" at bounding box center [216, 109] width 97 height 15
type input "Silverthorne, CO, USA"
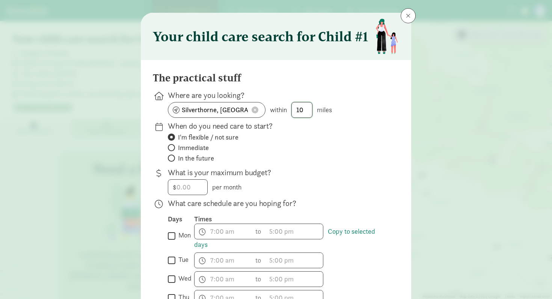
click at [301, 110] on input "10" at bounding box center [302, 109] width 20 height 15
type input "20"
click at [233, 128] on p "When do you need care to start?" at bounding box center [277, 126] width 219 height 11
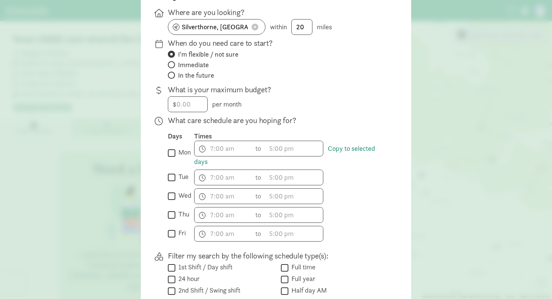
scroll to position [96, 0]
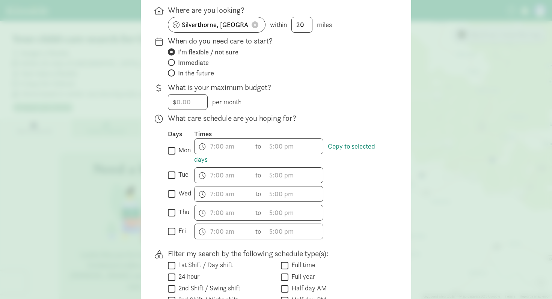
click at [169, 174] on input "tue" at bounding box center [172, 175] width 8 height 10
checkbox input "true"
click at [171, 197] on input "wed" at bounding box center [172, 194] width 8 height 10
checkbox input "true"
click at [171, 212] on input "thu" at bounding box center [172, 212] width 8 height 10
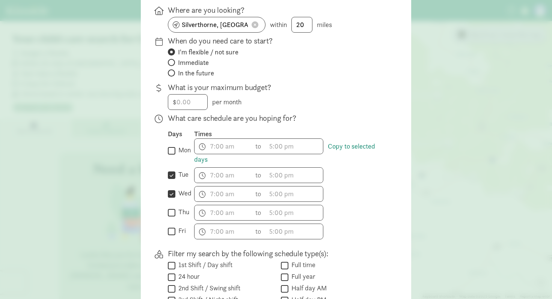
checkbox input "true"
click at [172, 233] on input "fri" at bounding box center [172, 231] width 8 height 10
checkbox input "true"
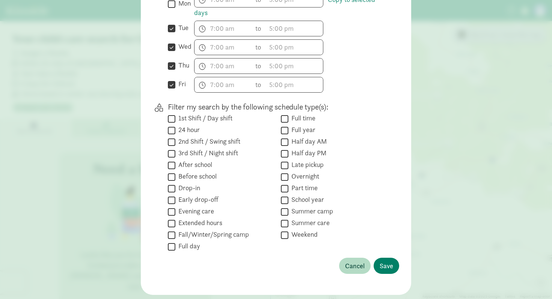
scroll to position [244, 0]
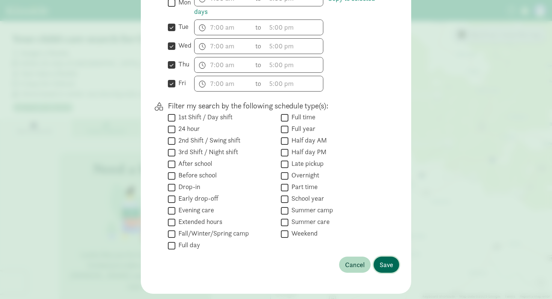
click at [389, 259] on button "Save" at bounding box center [386, 265] width 26 height 16
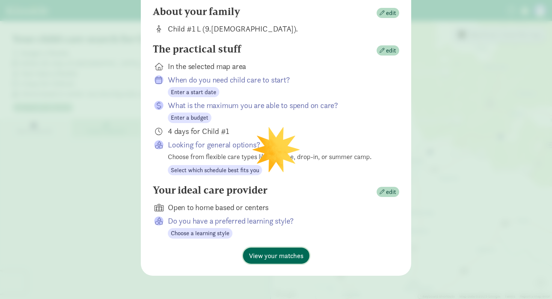
click at [273, 254] on span "View your matches" at bounding box center [276, 256] width 54 height 10
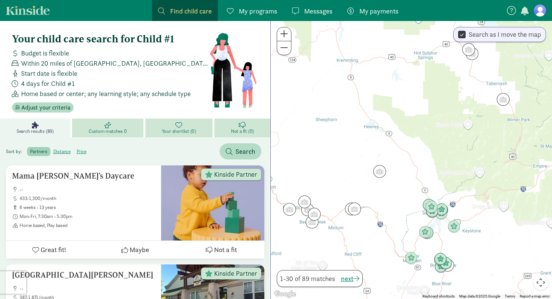
click at [285, 35] on span at bounding box center [284, 33] width 8 height 9
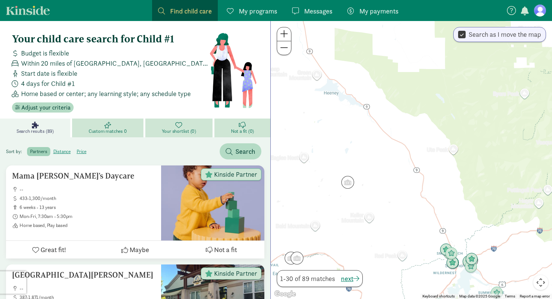
click at [285, 35] on span at bounding box center [284, 33] width 8 height 9
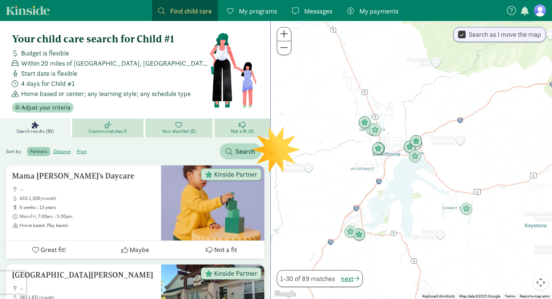
drag, startPoint x: 393, startPoint y: 185, endPoint x: 278, endPoint y: -33, distance: 247.1
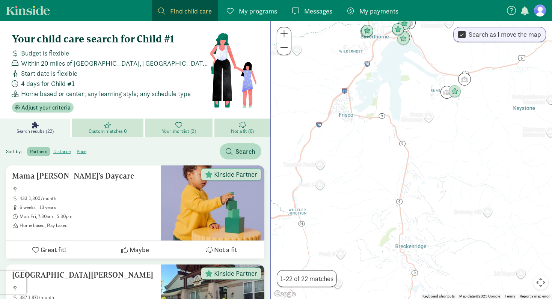
drag, startPoint x: 388, startPoint y: 212, endPoint x: 376, endPoint y: 93, distance: 120.3
click at [376, 93] on div at bounding box center [411, 160] width 281 height 278
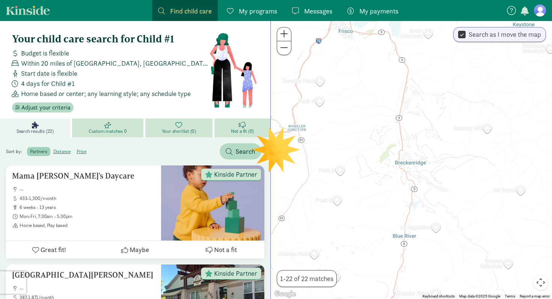
drag, startPoint x: 403, startPoint y: 224, endPoint x: 403, endPoint y: 140, distance: 84.8
click at [403, 139] on div at bounding box center [411, 160] width 281 height 278
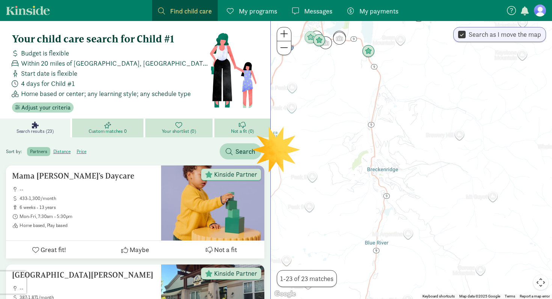
drag, startPoint x: 403, startPoint y: 140, endPoint x: 373, endPoint y: 146, distance: 30.8
click at [373, 146] on div at bounding box center [411, 160] width 281 height 278
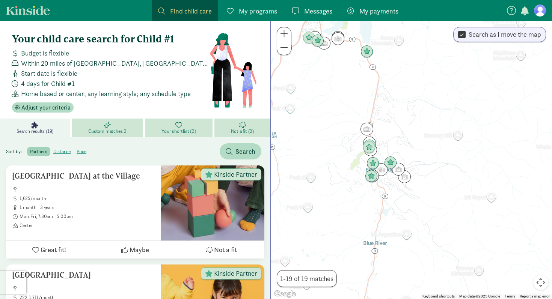
click at [283, 33] on span at bounding box center [284, 33] width 8 height 9
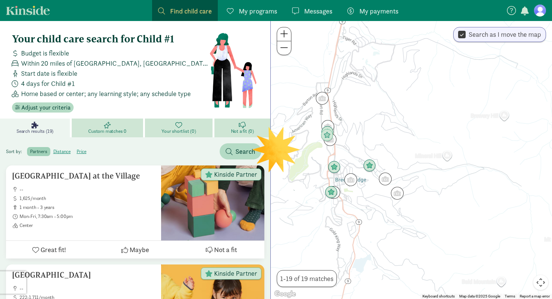
click at [285, 33] on span at bounding box center [284, 33] width 8 height 9
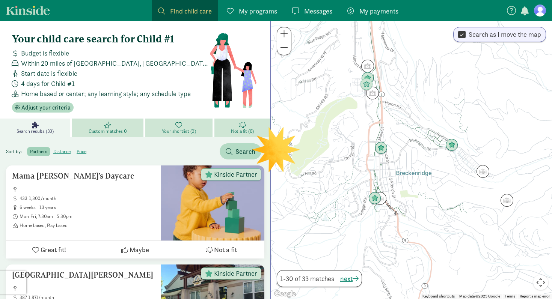
drag, startPoint x: 340, startPoint y: 138, endPoint x: 466, endPoint y: 111, distance: 129.7
click at [466, 111] on div at bounding box center [411, 160] width 281 height 278
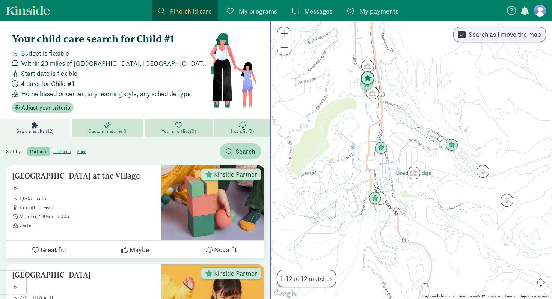
click at [370, 74] on img "Click to see details" at bounding box center [367, 78] width 14 height 14
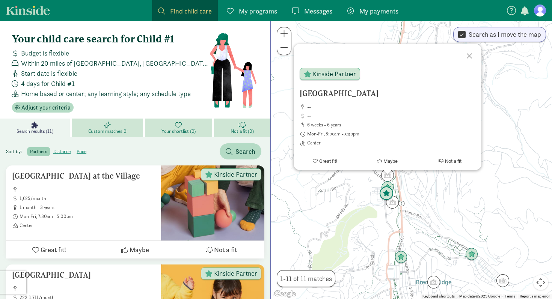
click at [388, 196] on img "Click to see details" at bounding box center [386, 193] width 14 height 14
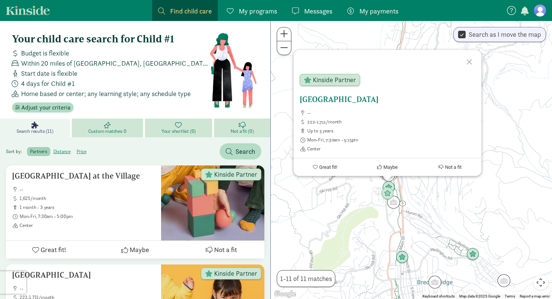
click at [332, 99] on h5 "[GEOGRAPHIC_DATA]" at bounding box center [387, 99] width 176 height 9
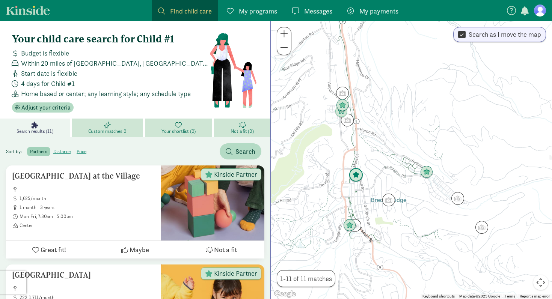
click at [356, 176] on img "Click to see details" at bounding box center [356, 175] width 14 height 14
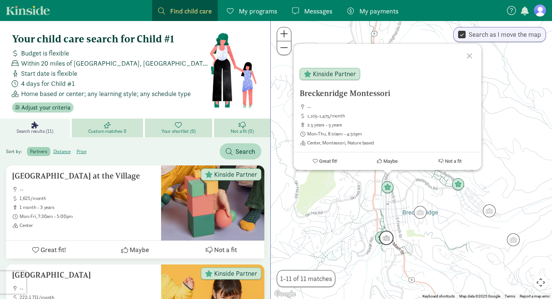
click at [382, 238] on img "Click to see details" at bounding box center [386, 238] width 14 height 14
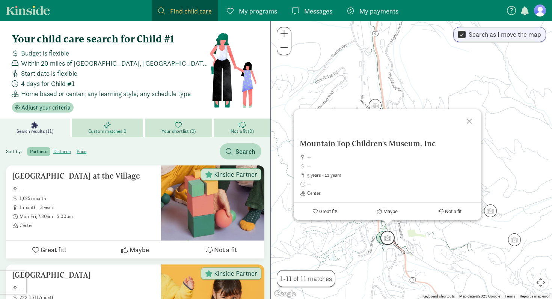
click at [389, 239] on img "Click to see details" at bounding box center [387, 238] width 14 height 14
click at [379, 238] on img "Click to see details" at bounding box center [382, 238] width 14 height 14
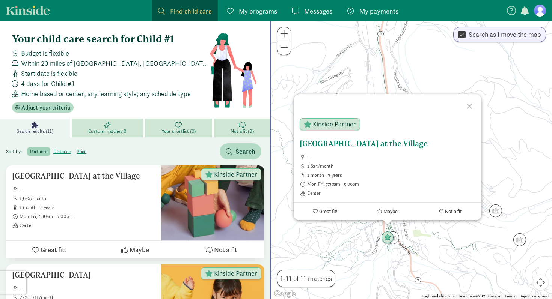
click at [368, 146] on h5 "Breckenridge Childcare Center at the Village" at bounding box center [387, 143] width 176 height 9
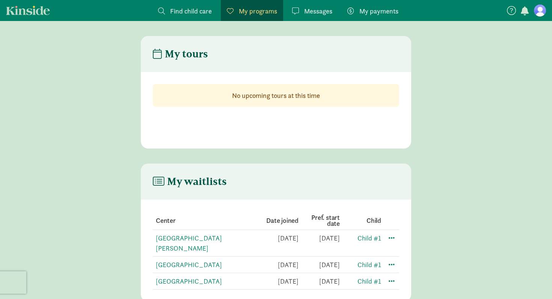
scroll to position [15, 0]
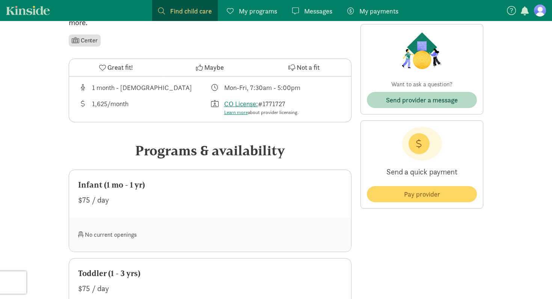
scroll to position [214, 0]
click at [399, 99] on span "Send provider a message" at bounding box center [422, 100] width 72 height 10
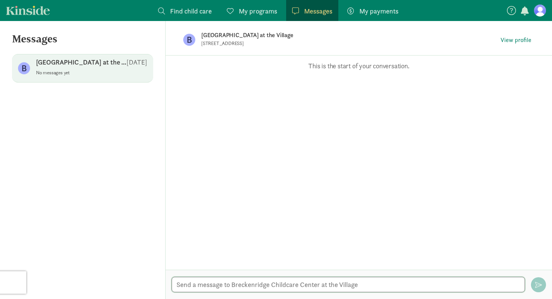
click at [301, 284] on textarea at bounding box center [347, 284] width 353 height 15
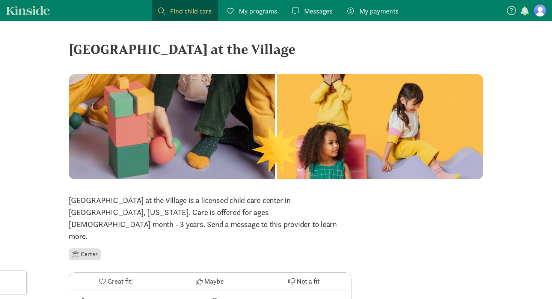
scroll to position [214, 0]
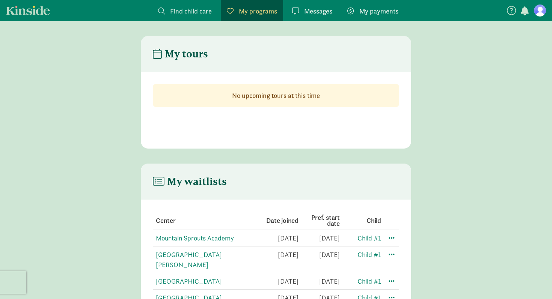
scroll to position [15, 0]
